Goal: Check status: Check status

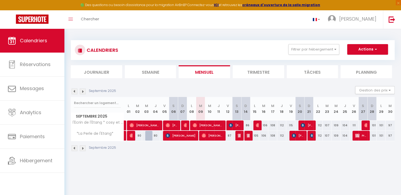
scroll to position [26, 0]
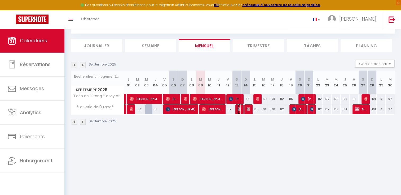
click at [238, 108] on img at bounding box center [240, 109] width 4 height 4
select select "OK"
select select "KO"
select select "1"
select select "0"
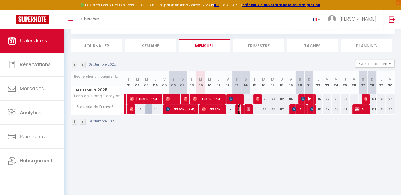
select select "1"
select select
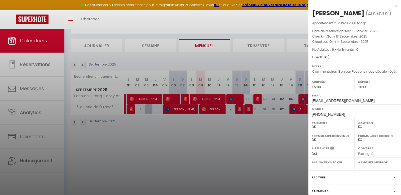
click at [247, 112] on div at bounding box center [200, 97] width 401 height 195
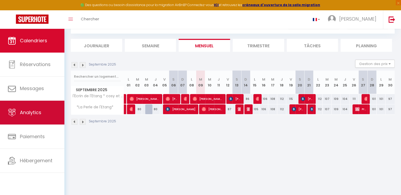
click at [30, 114] on span "Analytics" at bounding box center [30, 112] width 21 height 7
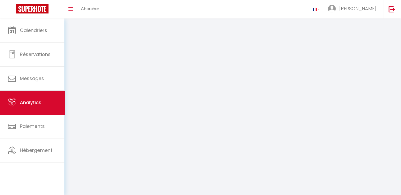
select select "2025"
select select "9"
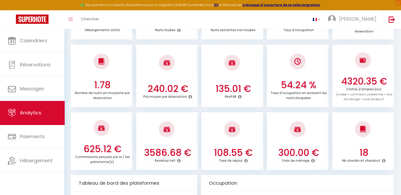
scroll to position [132, 0]
